Goal: Task Accomplishment & Management: Manage account settings

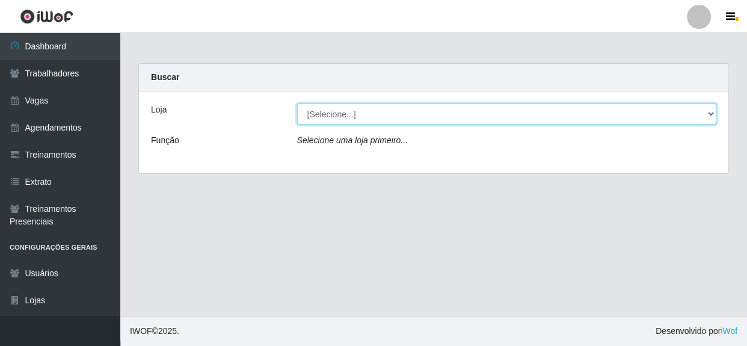
click at [712, 114] on select "[Selecione...] Rede Compras - CD Logistica" at bounding box center [507, 113] width 420 height 21
select select "429"
click at [297, 103] on select "[Selecione...] Rede Compras - CD Logistica" at bounding box center [507, 113] width 420 height 21
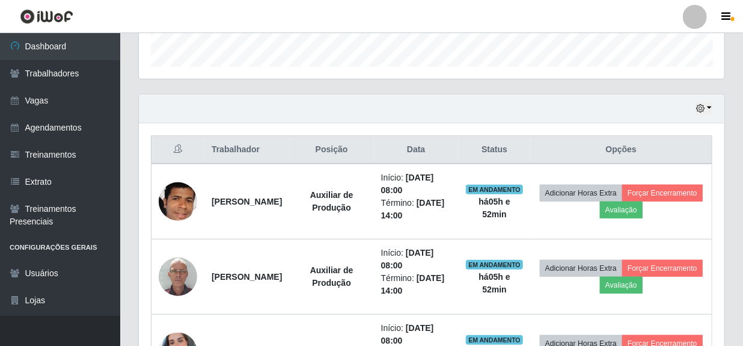
scroll to position [382, 0]
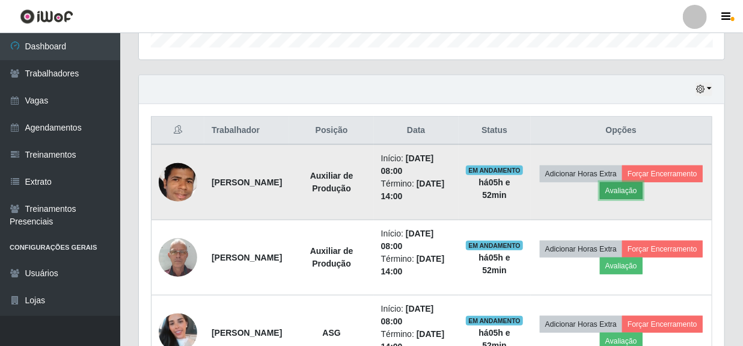
click at [643, 190] on button "Avaliação" at bounding box center [621, 190] width 43 height 17
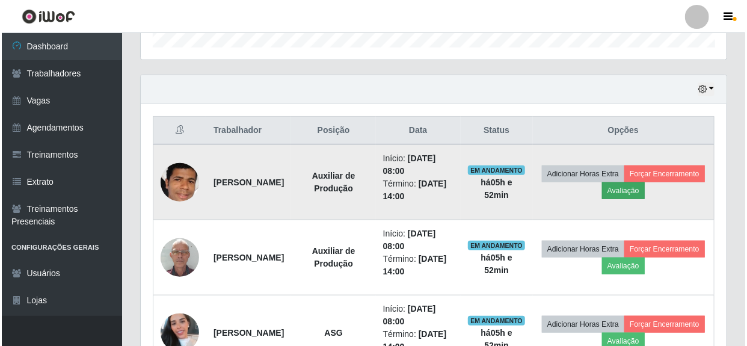
scroll to position [249, 580]
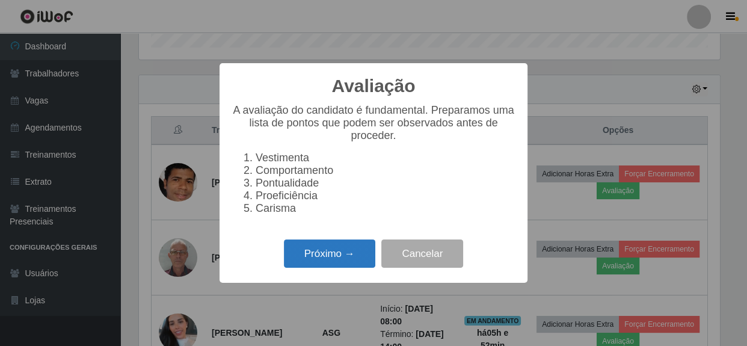
click at [314, 267] on button "Próximo →" at bounding box center [329, 253] width 91 height 28
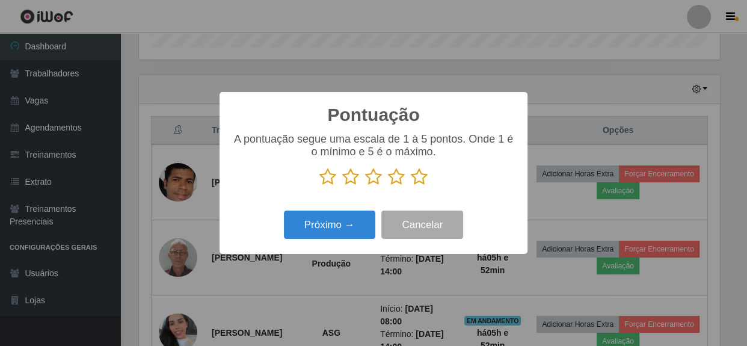
scroll to position [600863, 600532]
click at [419, 182] on icon at bounding box center [419, 177] width 17 height 18
click at [411, 186] on input "radio" at bounding box center [411, 186] width 0 height 0
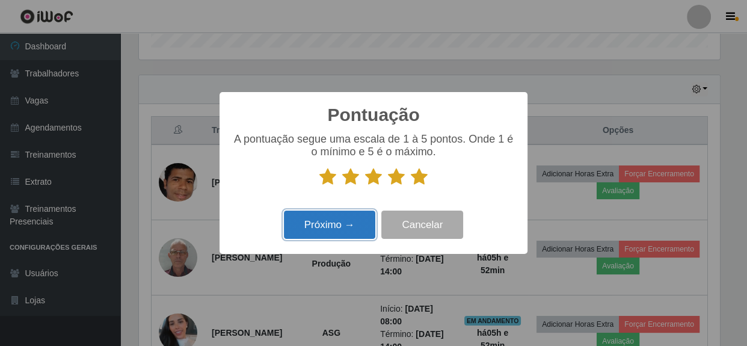
click at [310, 231] on button "Próximo →" at bounding box center [329, 224] width 91 height 28
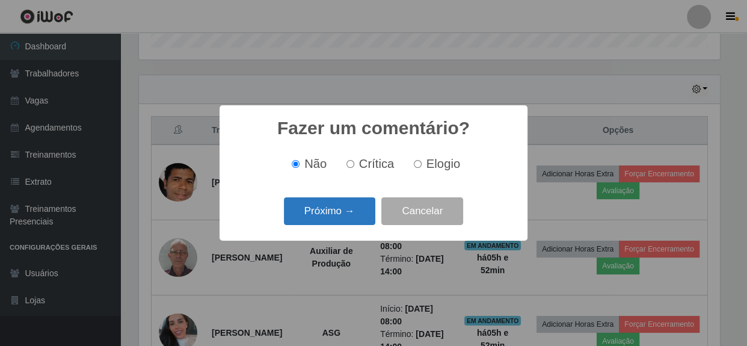
click at [338, 216] on button "Próximo →" at bounding box center [329, 211] width 91 height 28
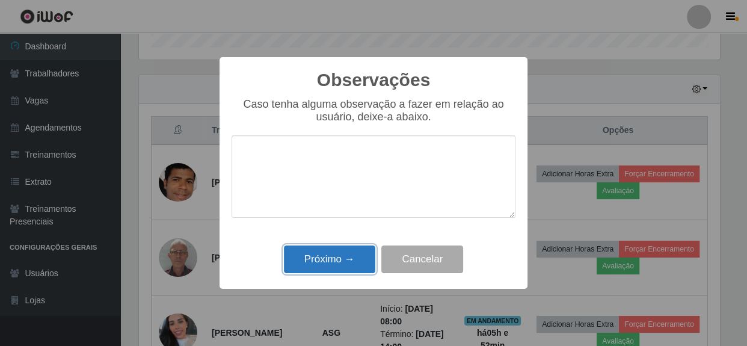
click at [348, 254] on button "Próximo →" at bounding box center [329, 259] width 91 height 28
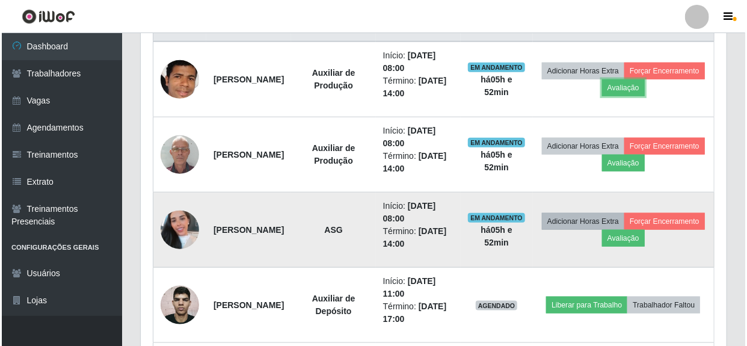
scroll to position [492, 0]
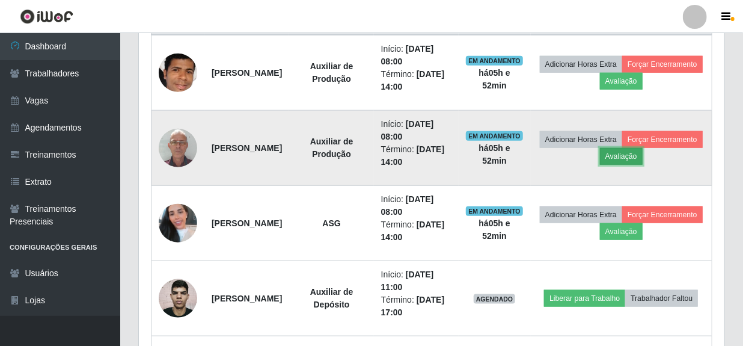
click at [643, 156] on button "Avaliação" at bounding box center [621, 156] width 43 height 17
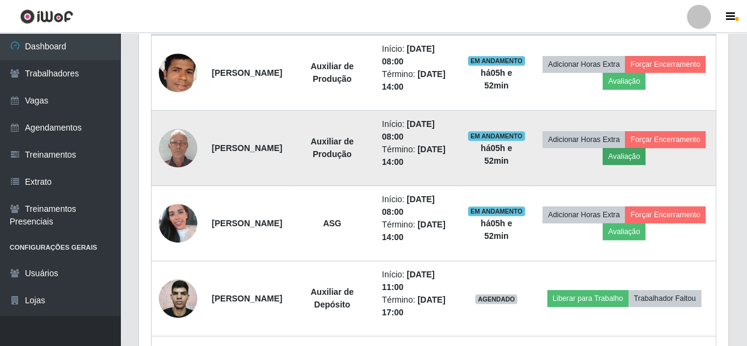
scroll to position [249, 580]
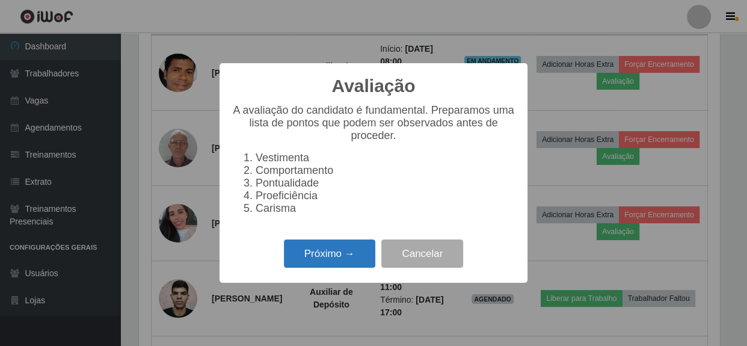
click at [344, 255] on button "Próximo →" at bounding box center [329, 253] width 91 height 28
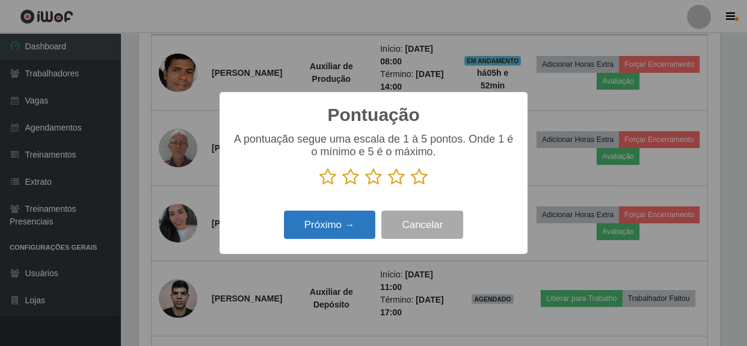
scroll to position [600863, 600532]
click at [421, 180] on icon at bounding box center [419, 177] width 17 height 18
click at [411, 186] on input "radio" at bounding box center [411, 186] width 0 height 0
click at [307, 224] on button "Próximo →" at bounding box center [329, 224] width 91 height 28
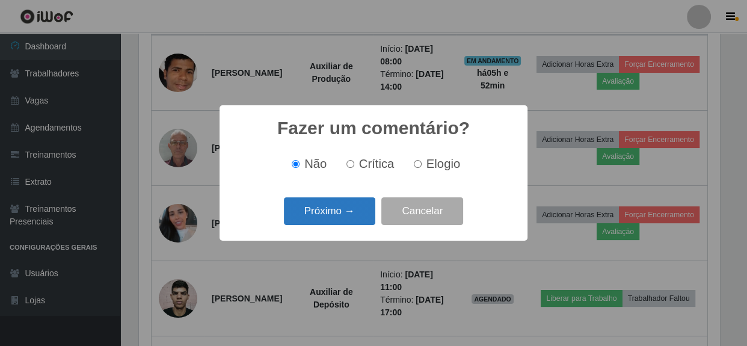
click at [316, 218] on button "Próximo →" at bounding box center [329, 211] width 91 height 28
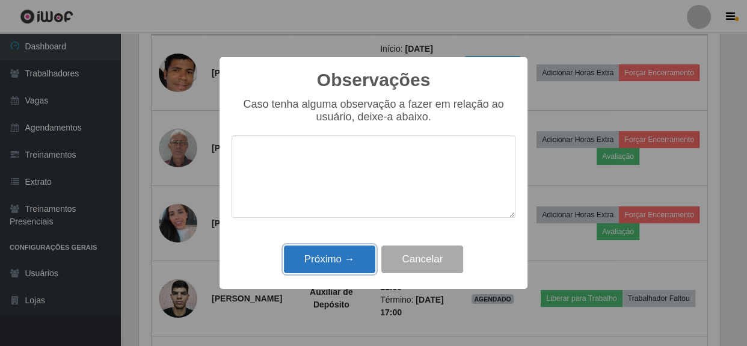
click at [344, 270] on button "Próximo →" at bounding box center [329, 259] width 91 height 28
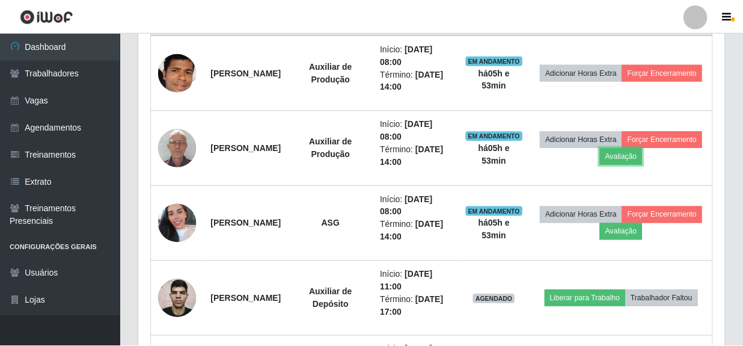
scroll to position [249, 585]
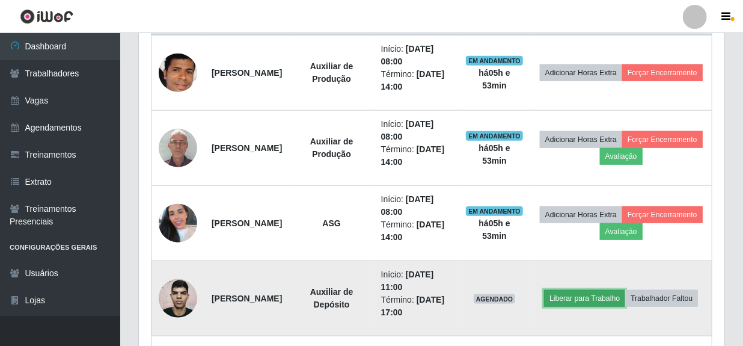
click at [622, 290] on button "Liberar para Trabalho" at bounding box center [584, 298] width 81 height 17
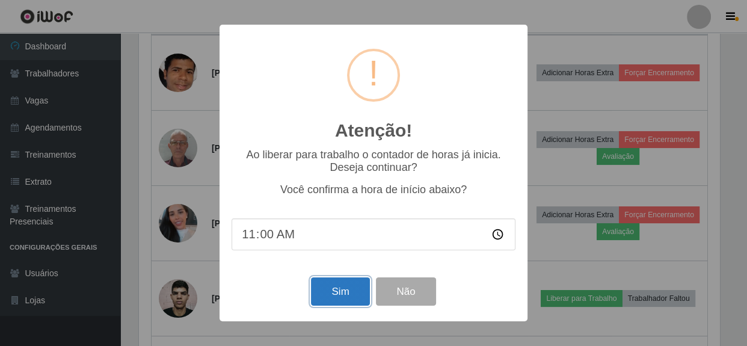
click at [332, 292] on button "Sim" at bounding box center [340, 291] width 58 height 28
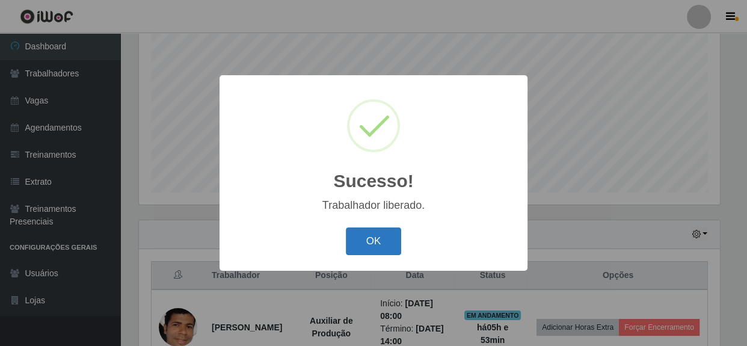
click at [381, 246] on button "OK" at bounding box center [374, 241] width 56 height 28
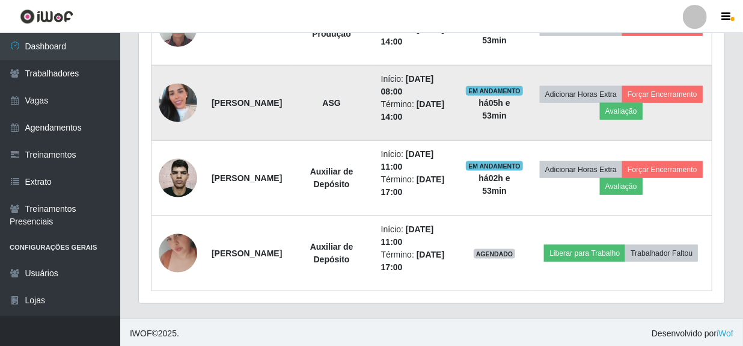
scroll to position [613, 0]
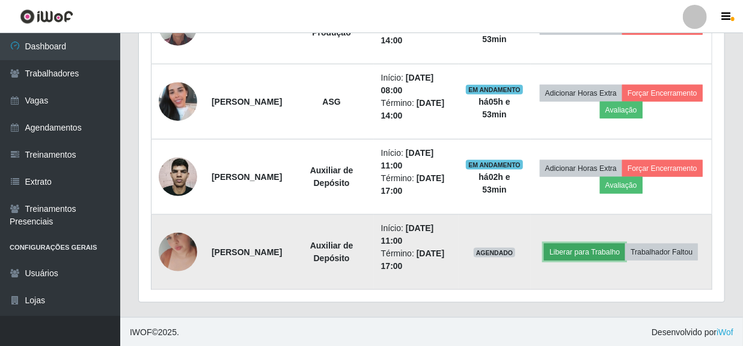
click at [610, 243] on button "Liberar para Trabalho" at bounding box center [584, 251] width 81 height 17
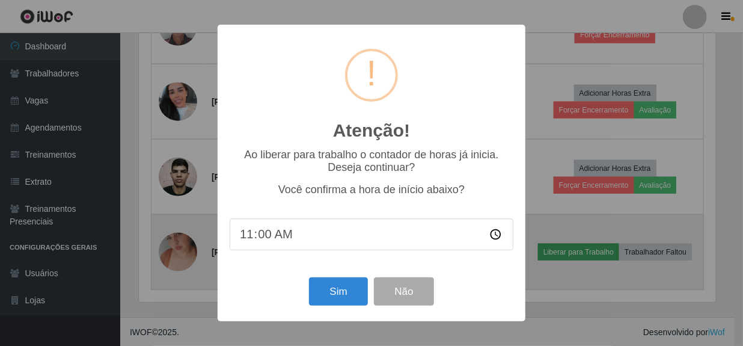
scroll to position [249, 580]
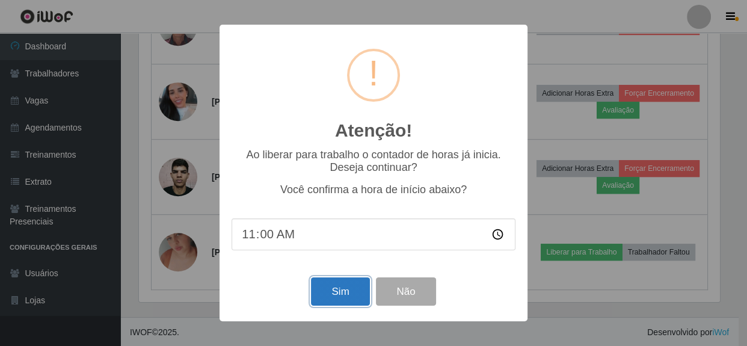
click at [329, 300] on button "Sim" at bounding box center [340, 291] width 58 height 28
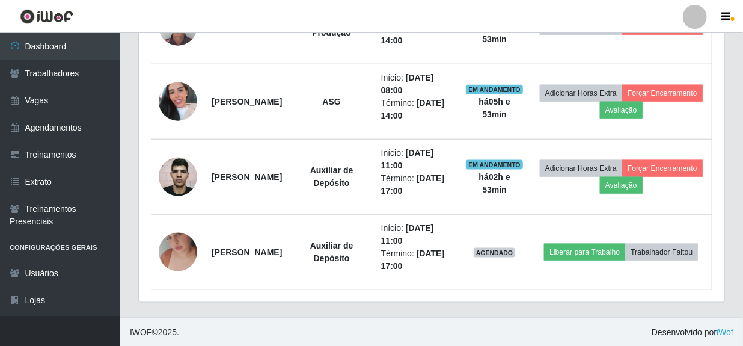
scroll to position [0, 0]
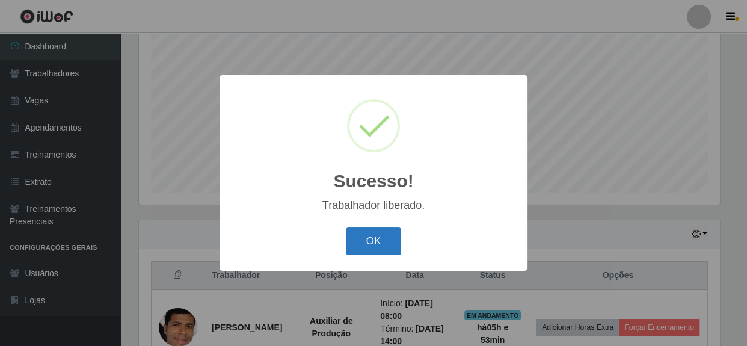
click at [382, 245] on button "OK" at bounding box center [374, 241] width 56 height 28
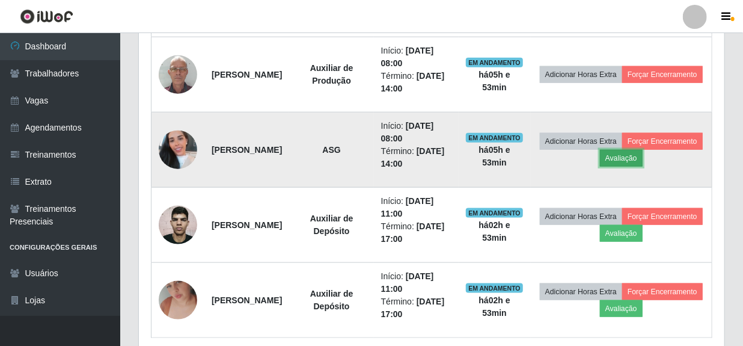
click at [643, 156] on button "Avaliação" at bounding box center [621, 158] width 43 height 17
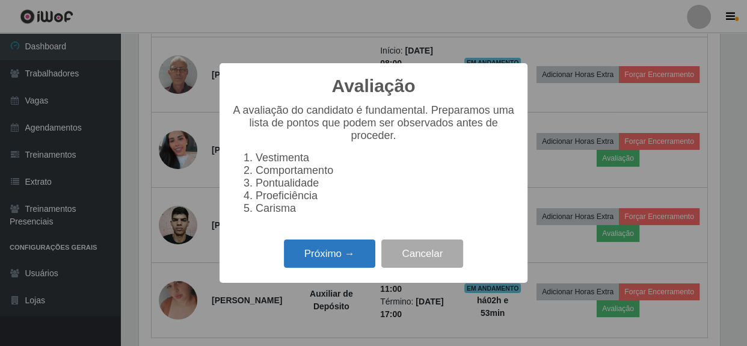
click at [320, 264] on button "Próximo →" at bounding box center [329, 253] width 91 height 28
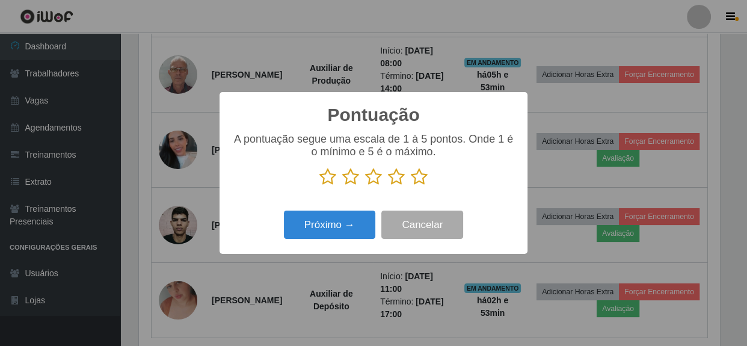
click at [423, 180] on icon at bounding box center [419, 177] width 17 height 18
click at [411, 186] on input "radio" at bounding box center [411, 186] width 0 height 0
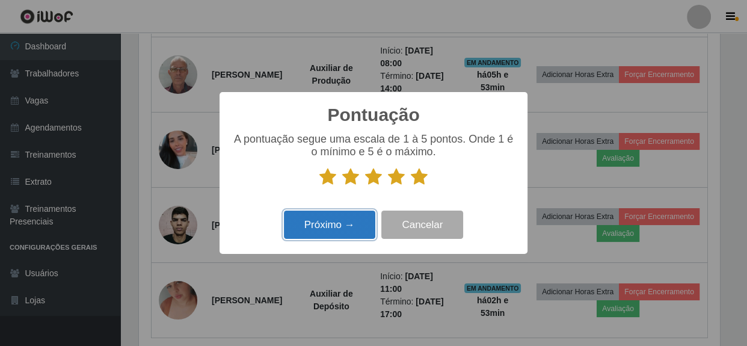
click at [335, 232] on button "Próximo →" at bounding box center [329, 224] width 91 height 28
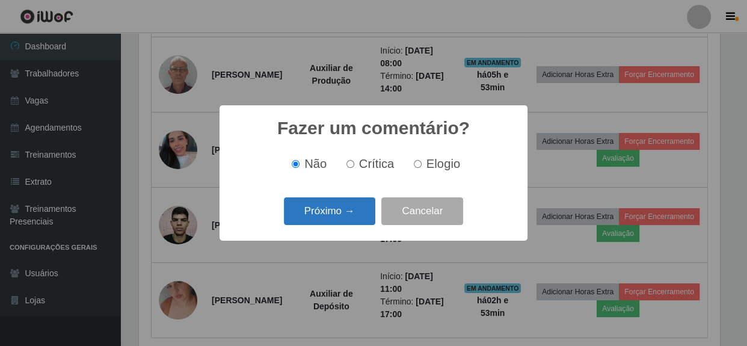
click at [361, 216] on button "Próximo →" at bounding box center [329, 211] width 91 height 28
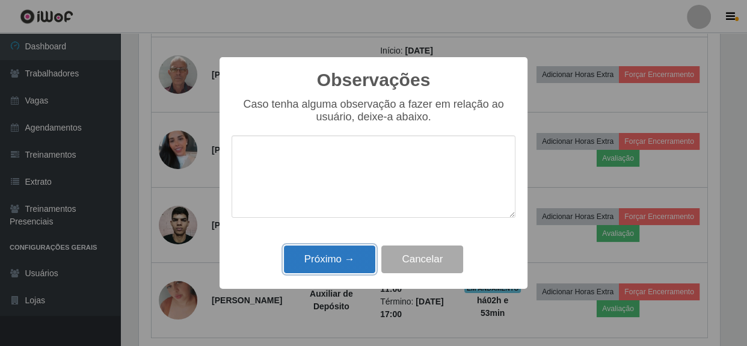
click at [333, 264] on button "Próximo →" at bounding box center [329, 259] width 91 height 28
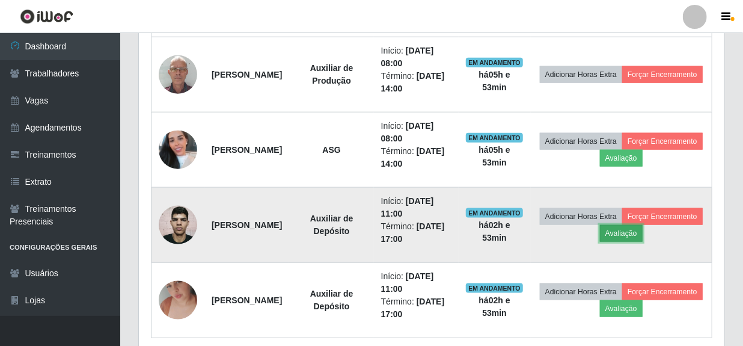
click at [643, 228] on button "Avaliação" at bounding box center [621, 233] width 43 height 17
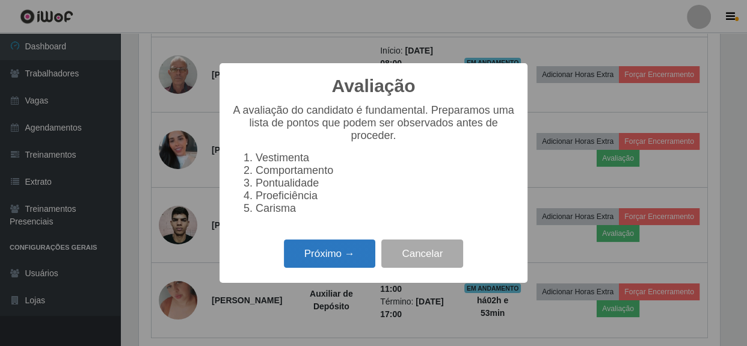
click at [314, 258] on button "Próximo →" at bounding box center [329, 253] width 91 height 28
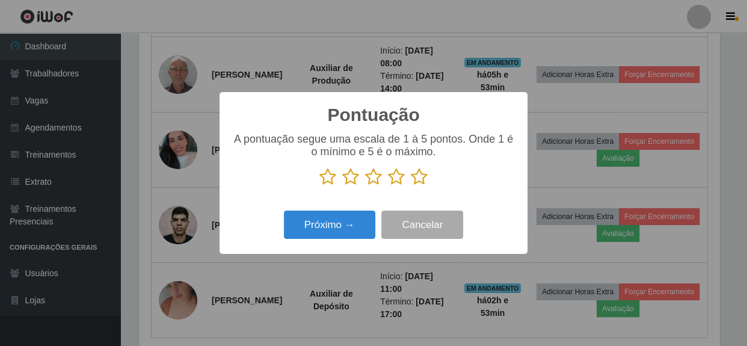
click at [417, 179] on icon at bounding box center [419, 177] width 17 height 18
click at [411, 186] on input "radio" at bounding box center [411, 186] width 0 height 0
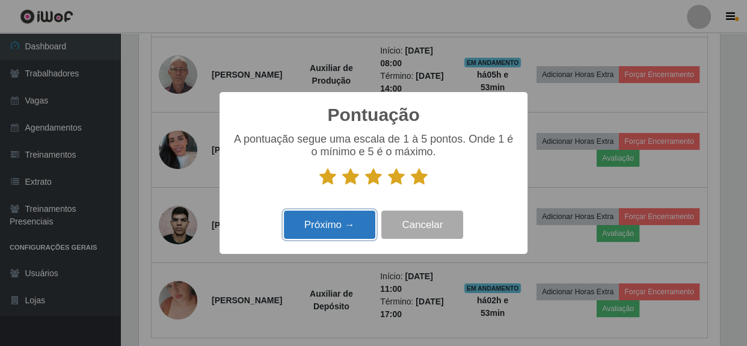
click at [355, 221] on button "Próximo →" at bounding box center [329, 224] width 91 height 28
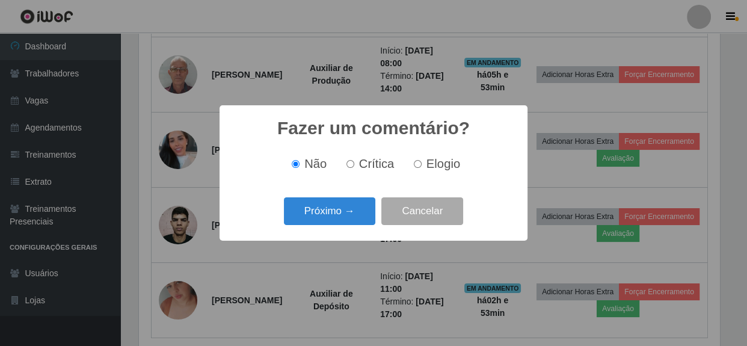
click at [355, 221] on button "Próximo →" at bounding box center [329, 211] width 91 height 28
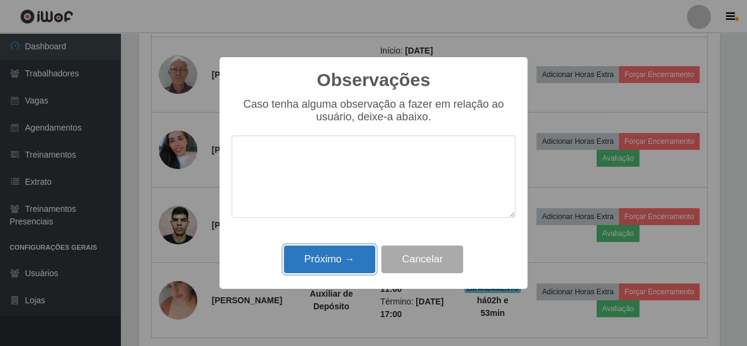
click at [337, 258] on button "Próximo →" at bounding box center [329, 259] width 91 height 28
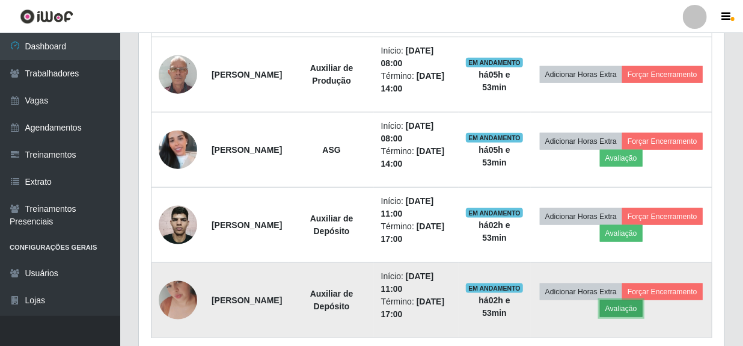
click at [643, 304] on button "Avaliação" at bounding box center [621, 308] width 43 height 17
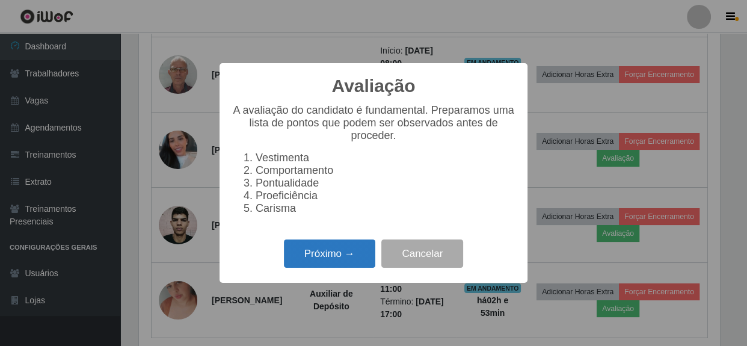
click at [307, 267] on button "Próximo →" at bounding box center [329, 253] width 91 height 28
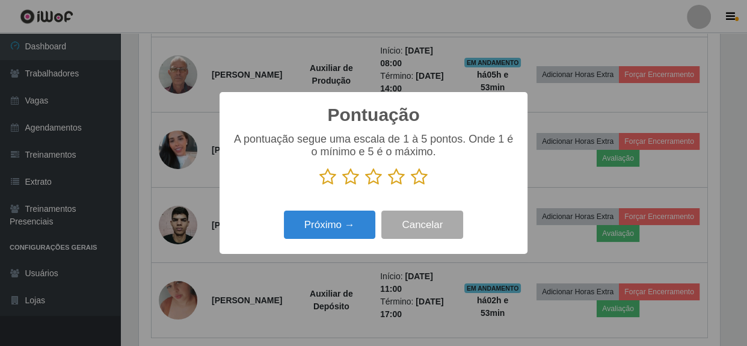
click at [419, 182] on icon at bounding box center [419, 177] width 17 height 18
click at [411, 186] on input "radio" at bounding box center [411, 186] width 0 height 0
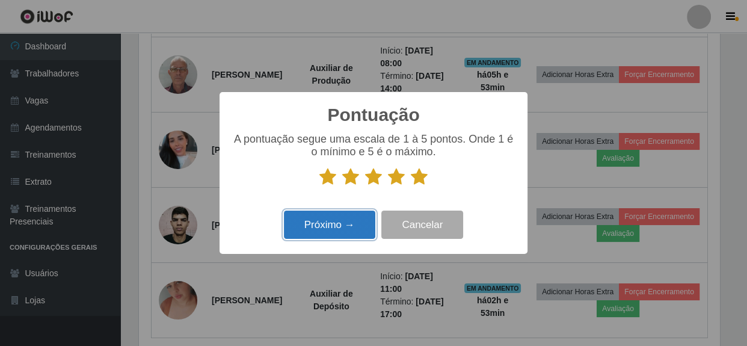
click at [296, 223] on button "Próximo →" at bounding box center [329, 224] width 91 height 28
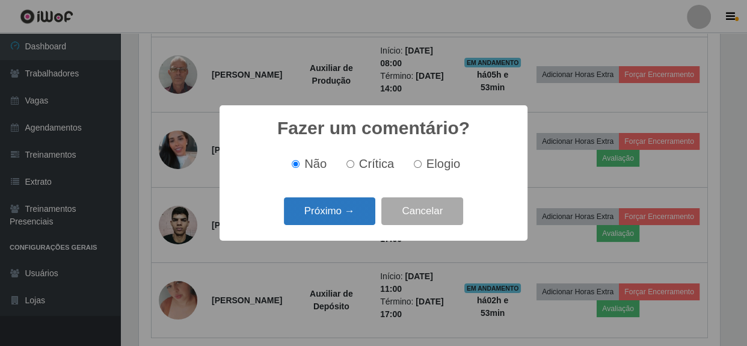
click at [313, 216] on button "Próximo →" at bounding box center [329, 211] width 91 height 28
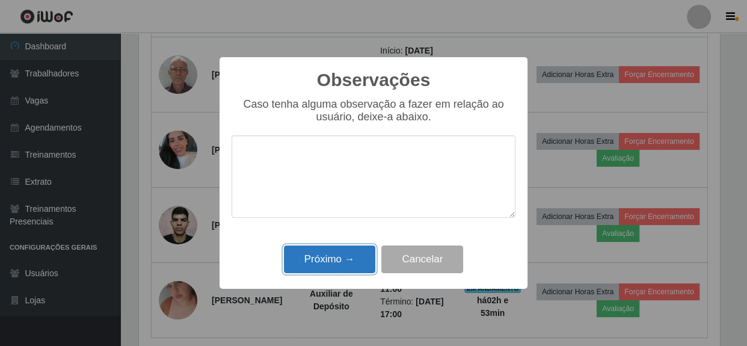
click at [321, 261] on button "Próximo →" at bounding box center [329, 259] width 91 height 28
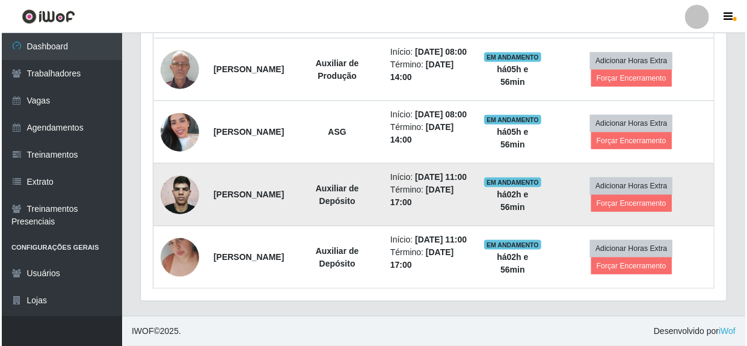
scroll to position [558, 0]
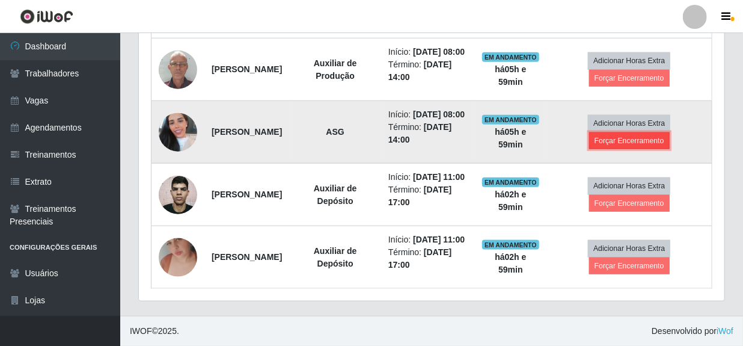
click at [644, 149] on button "Forçar Encerramento" at bounding box center [629, 140] width 81 height 17
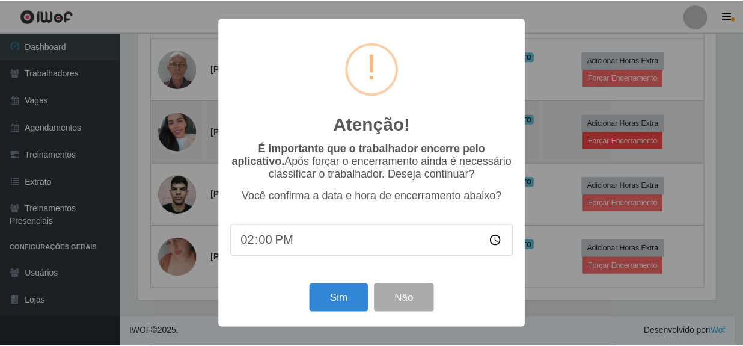
scroll to position [249, 580]
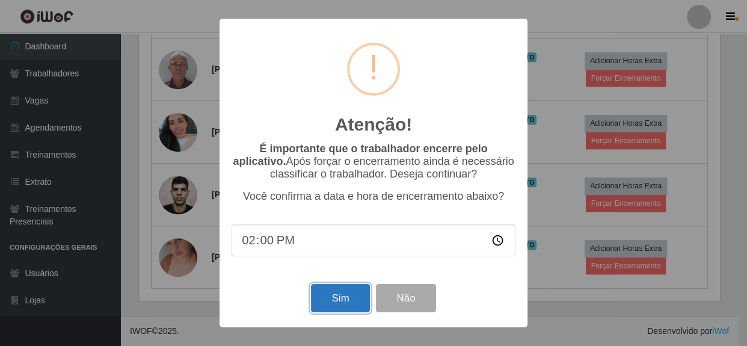
click at [339, 298] on button "Sim" at bounding box center [340, 298] width 58 height 28
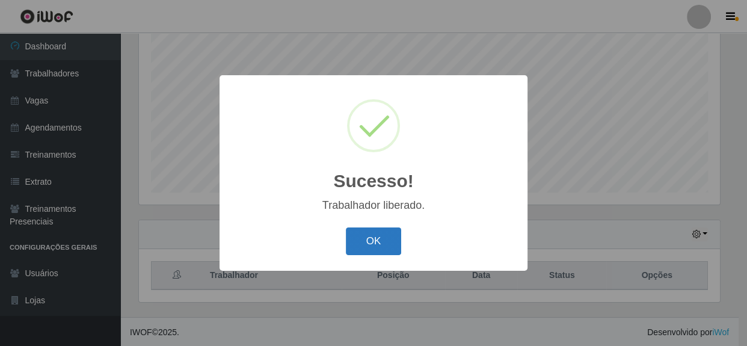
click at [378, 250] on button "OK" at bounding box center [374, 241] width 56 height 28
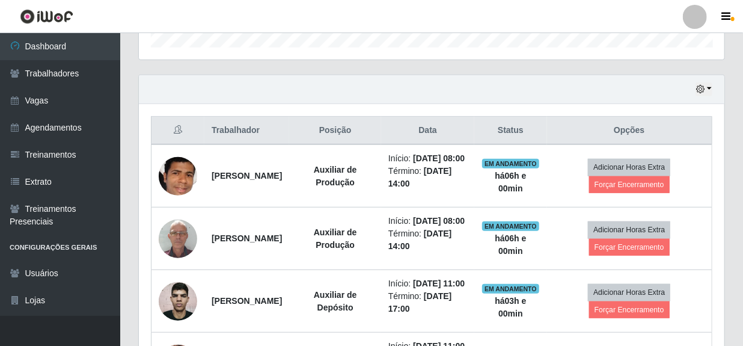
scroll to position [402, 0]
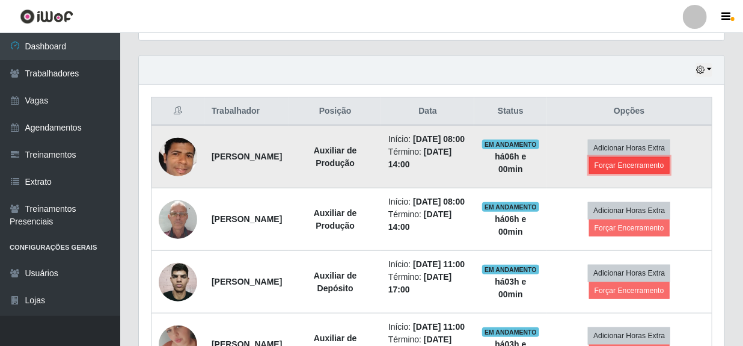
click at [617, 169] on button "Forçar Encerramento" at bounding box center [629, 165] width 81 height 17
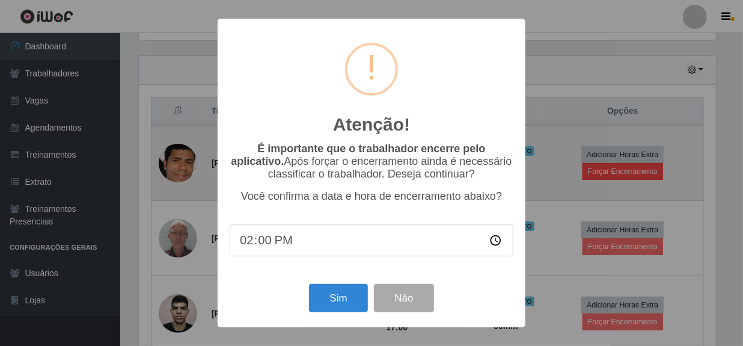
scroll to position [249, 580]
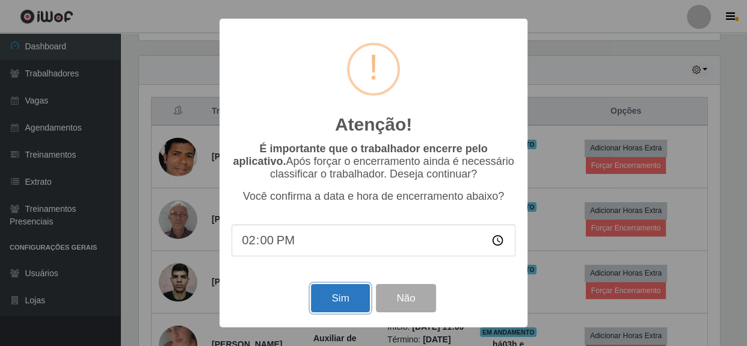
click at [328, 299] on button "Sim" at bounding box center [340, 298] width 58 height 28
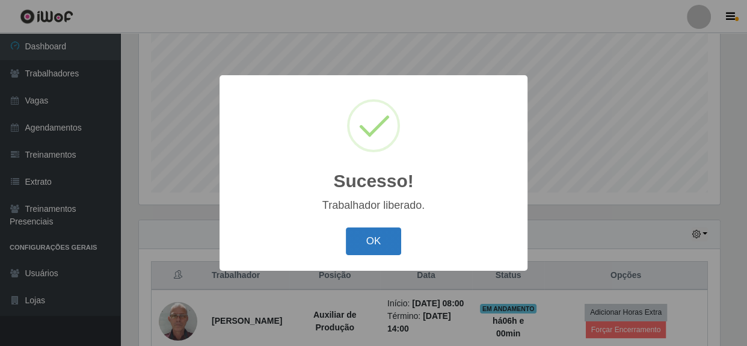
click at [377, 236] on button "OK" at bounding box center [374, 241] width 56 height 28
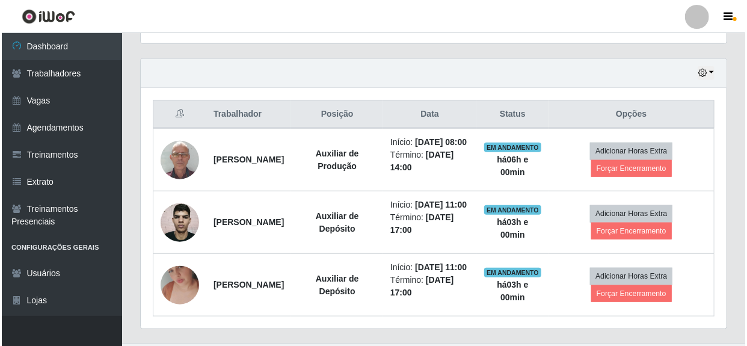
scroll to position [402, 0]
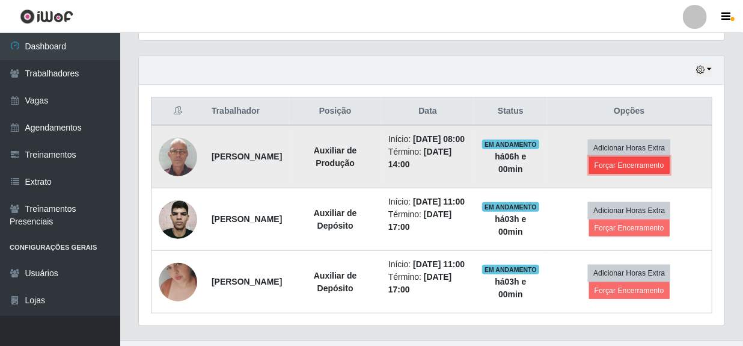
click at [637, 170] on button "Forçar Encerramento" at bounding box center [629, 165] width 81 height 17
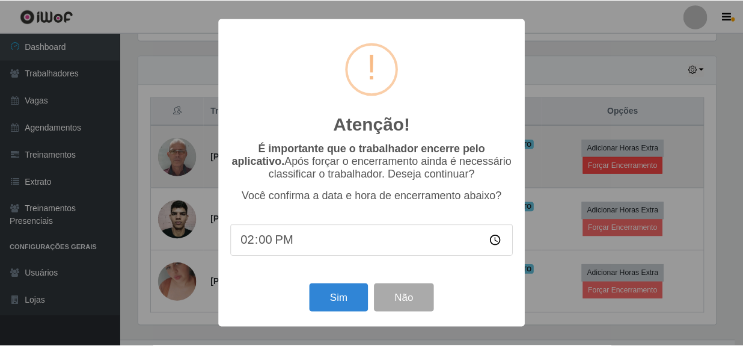
scroll to position [249, 580]
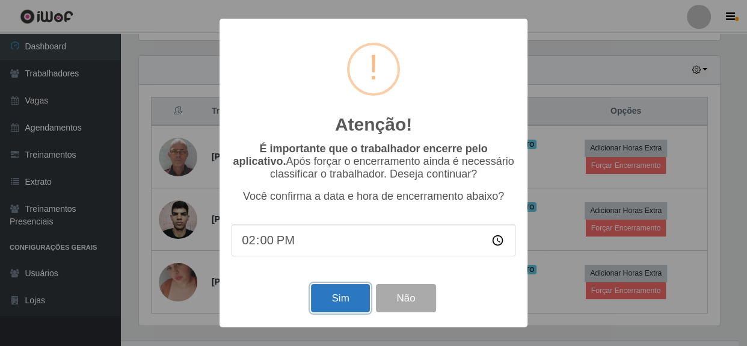
click at [330, 304] on button "Sim" at bounding box center [340, 298] width 58 height 28
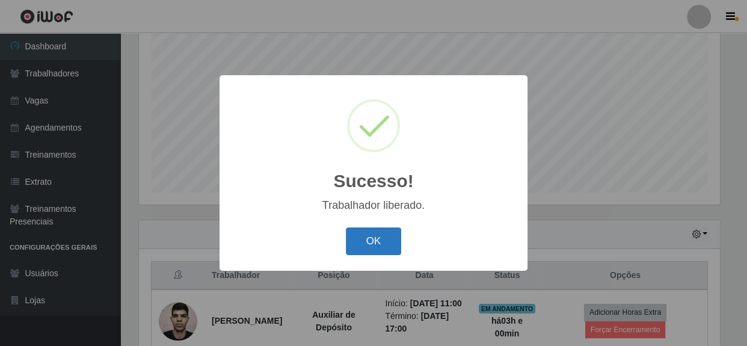
click at [361, 248] on button "OK" at bounding box center [374, 241] width 56 height 28
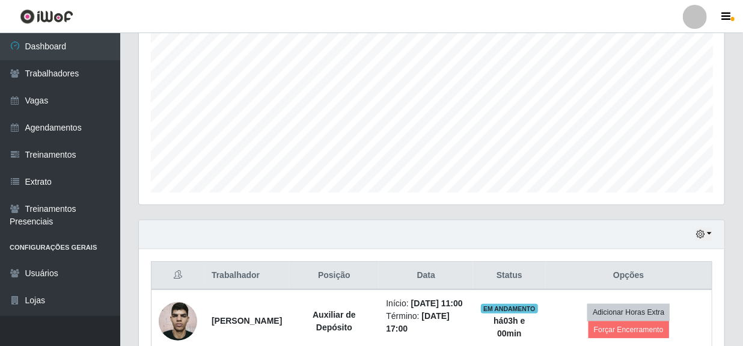
scroll to position [249, 585]
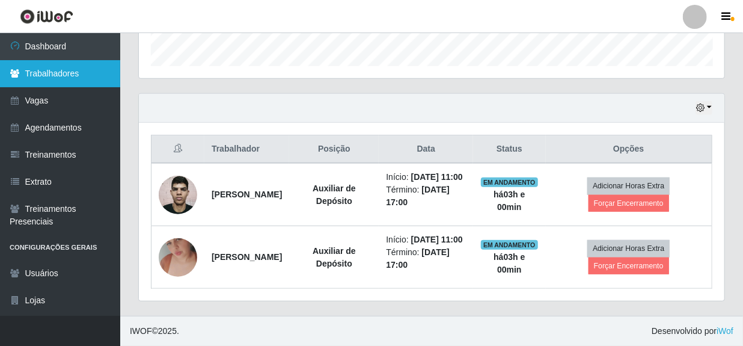
click at [61, 75] on link "Trabalhadores" at bounding box center [60, 73] width 120 height 27
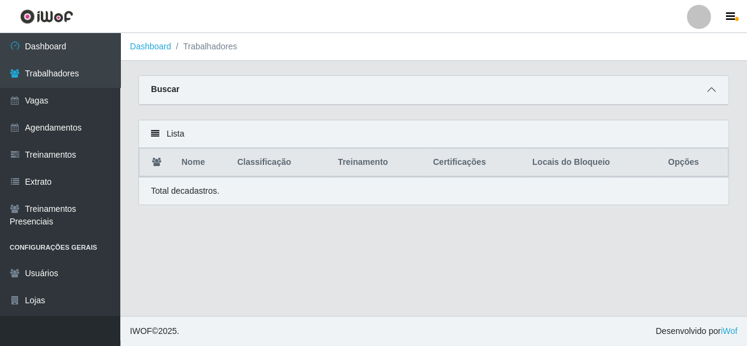
click at [713, 90] on icon at bounding box center [711, 89] width 8 height 8
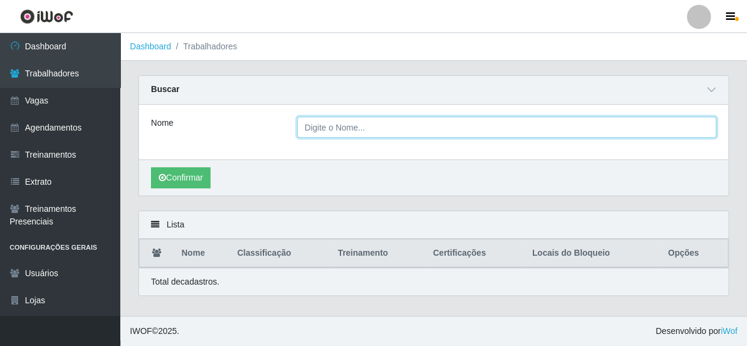
click at [405, 130] on input "Nome" at bounding box center [507, 127] width 420 height 21
type input "roberio"
click at [151, 167] on button "Confirmar" at bounding box center [181, 177] width 60 height 21
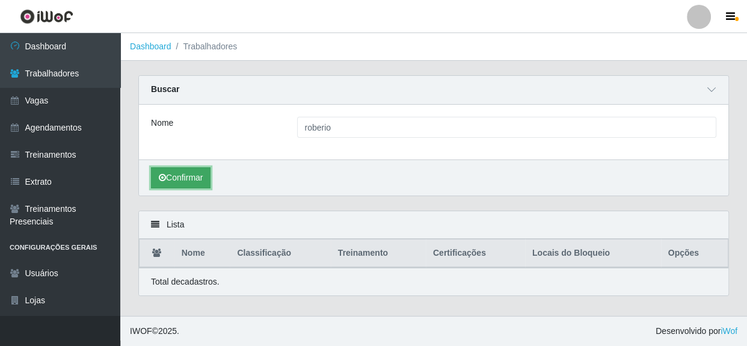
click at [178, 180] on button "Confirmar" at bounding box center [181, 177] width 60 height 21
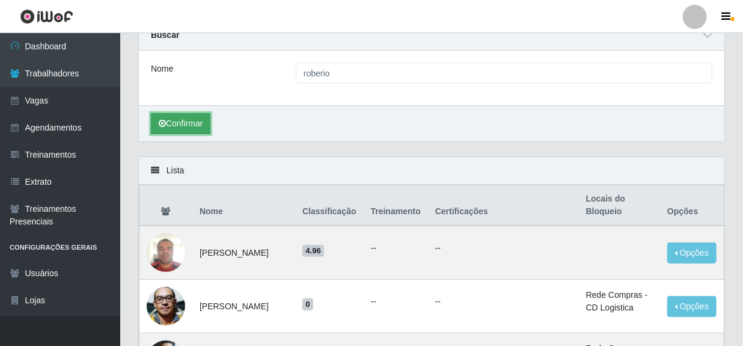
click at [182, 118] on button "Confirmar" at bounding box center [181, 123] width 60 height 21
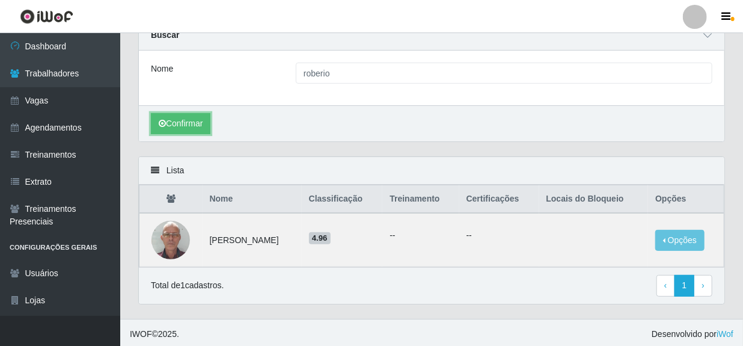
scroll to position [56, 0]
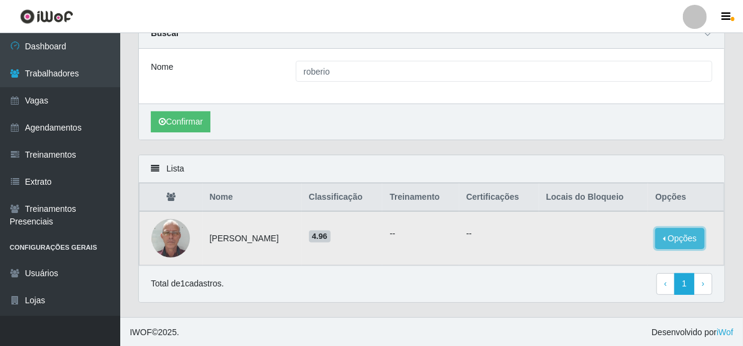
click at [673, 239] on button "Opções" at bounding box center [679, 238] width 49 height 21
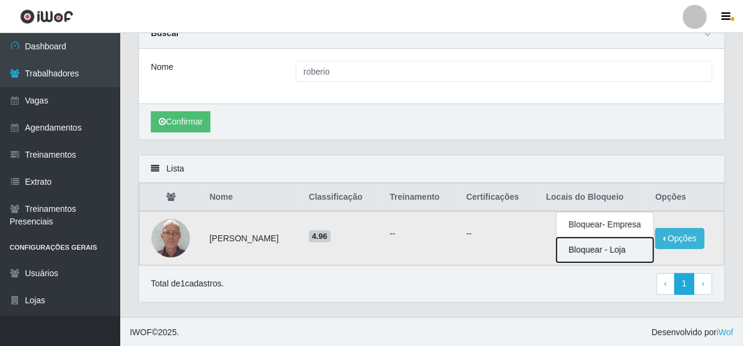
click at [592, 252] on button "Bloquear - Loja" at bounding box center [605, 249] width 97 height 25
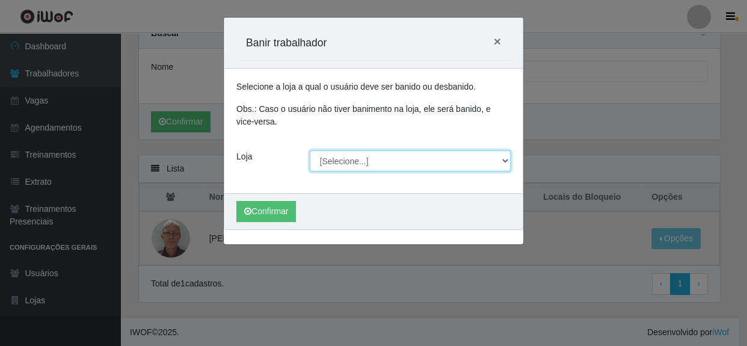
click at [504, 162] on select "[Selecione...] Rede Compras - CD Logistica" at bounding box center [410, 160] width 201 height 21
select select "429"
click at [310, 150] on select "[Selecione...] Rede Compras - CD Logistica" at bounding box center [410, 160] width 201 height 21
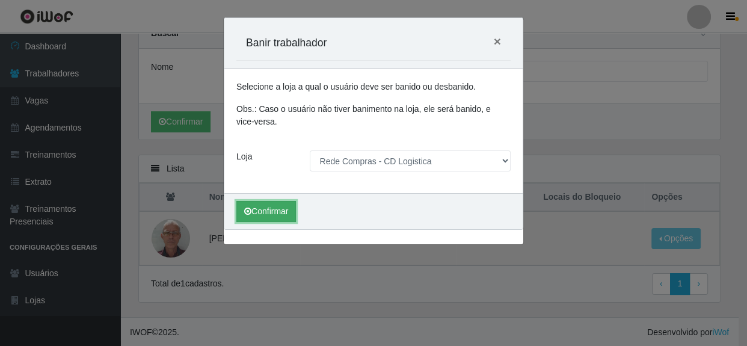
click at [258, 209] on button "Confirmar" at bounding box center [266, 211] width 60 height 21
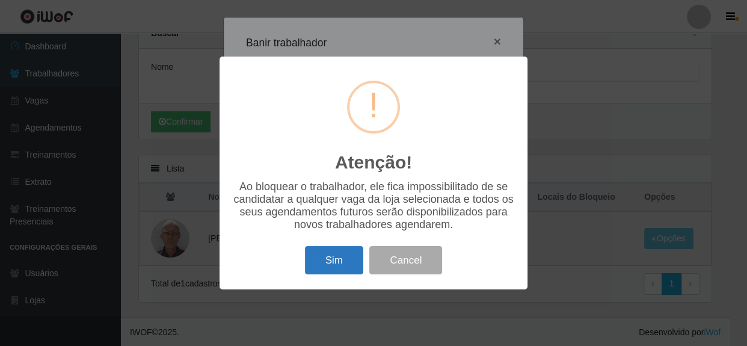
click at [337, 256] on button "Sim" at bounding box center [334, 260] width 58 height 28
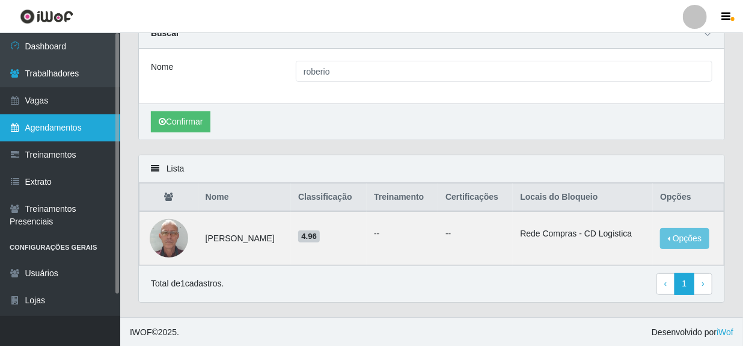
click at [51, 132] on link "Agendamentos" at bounding box center [60, 127] width 120 height 27
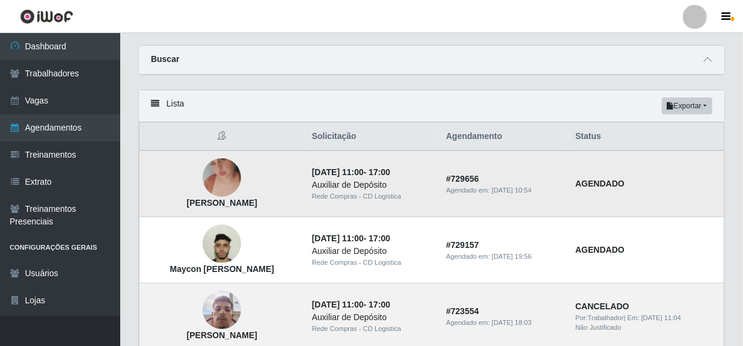
scroll to position [54, 0]
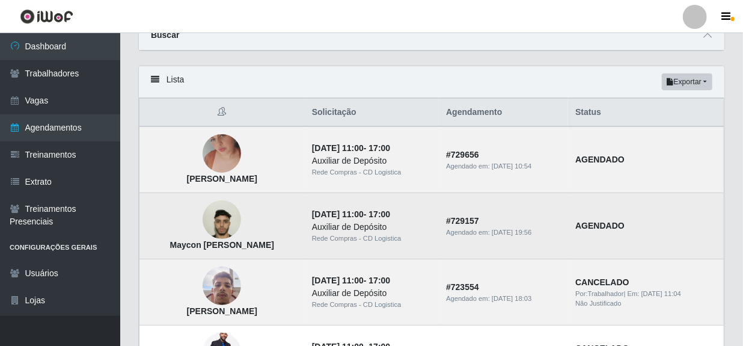
click at [228, 224] on img at bounding box center [222, 220] width 38 height 69
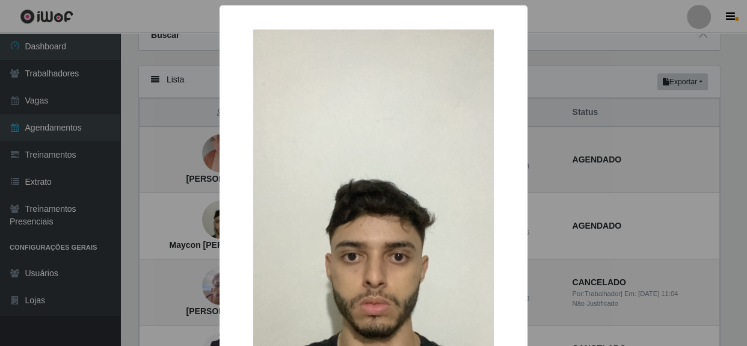
click at [557, 173] on div "× Maycon [PERSON_NAME] de lima OK Cancel" at bounding box center [373, 173] width 747 height 346
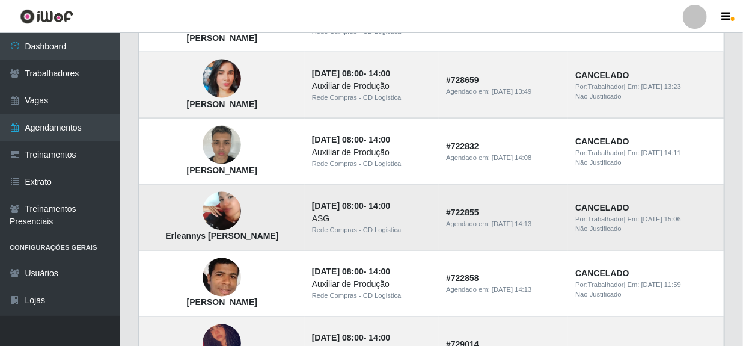
scroll to position [765, 0]
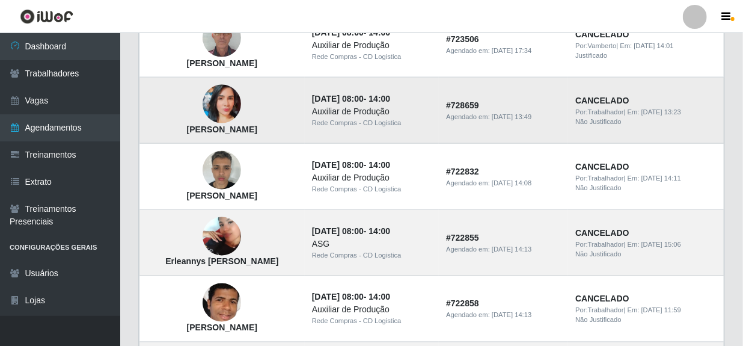
click at [222, 111] on img at bounding box center [222, 104] width 38 height 42
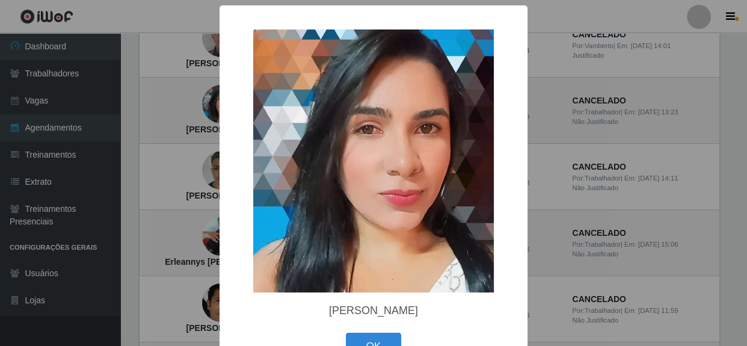
click at [584, 142] on div "× [PERSON_NAME] OK Cancel" at bounding box center [373, 173] width 747 height 346
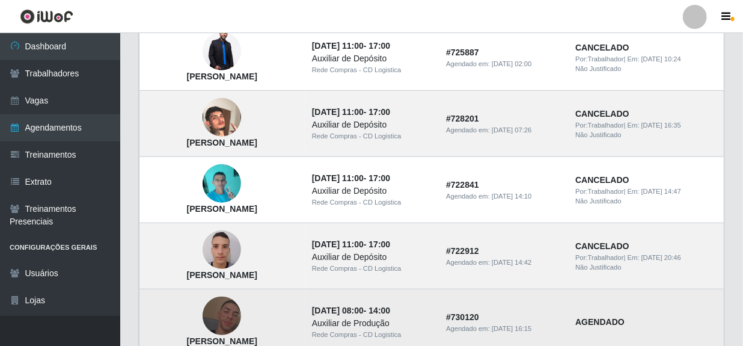
scroll to position [328, 0]
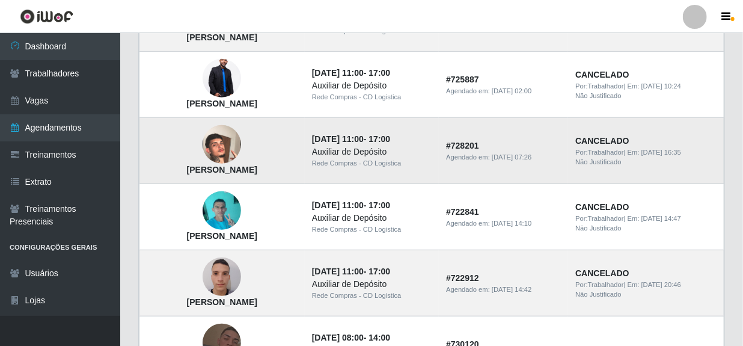
click at [218, 151] on img at bounding box center [222, 145] width 38 height 69
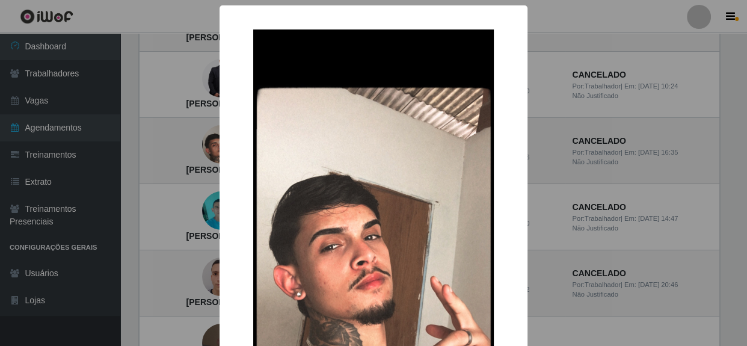
click at [632, 157] on div "× [PERSON_NAME]" at bounding box center [373, 173] width 747 height 346
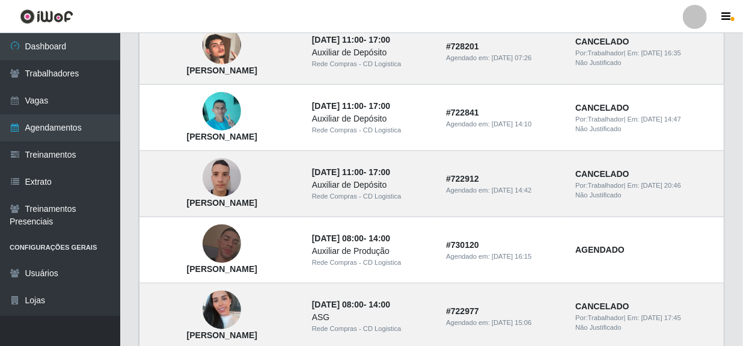
scroll to position [437, 0]
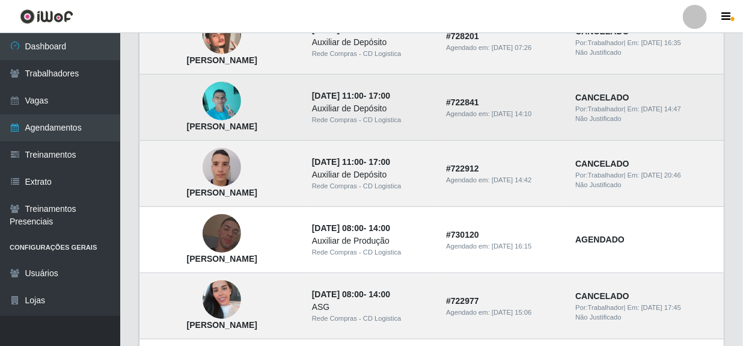
click at [234, 106] on img at bounding box center [222, 101] width 38 height 51
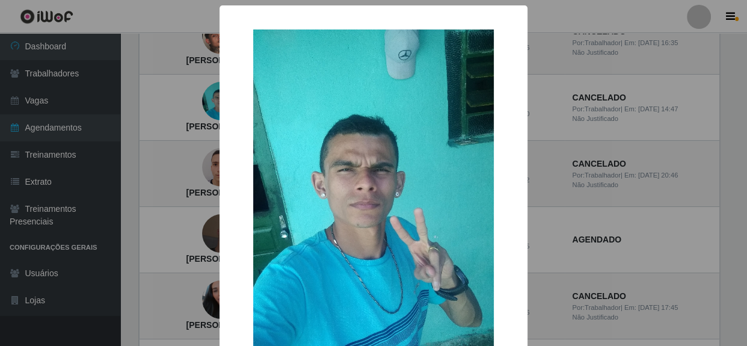
click at [580, 129] on div "× Naedson da Silva OK Cancel" at bounding box center [373, 173] width 747 height 346
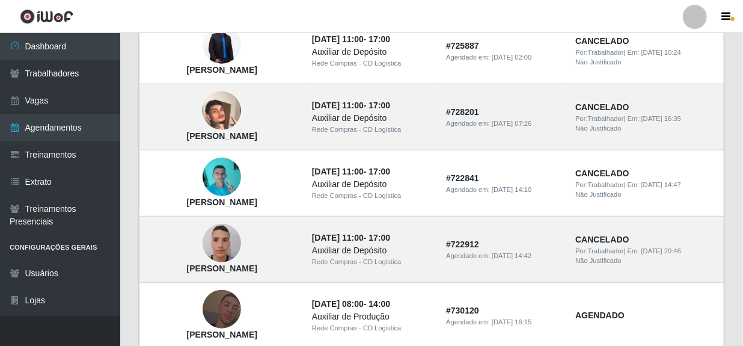
scroll to position [218, 0]
